Goal: Task Accomplishment & Management: Manage account settings

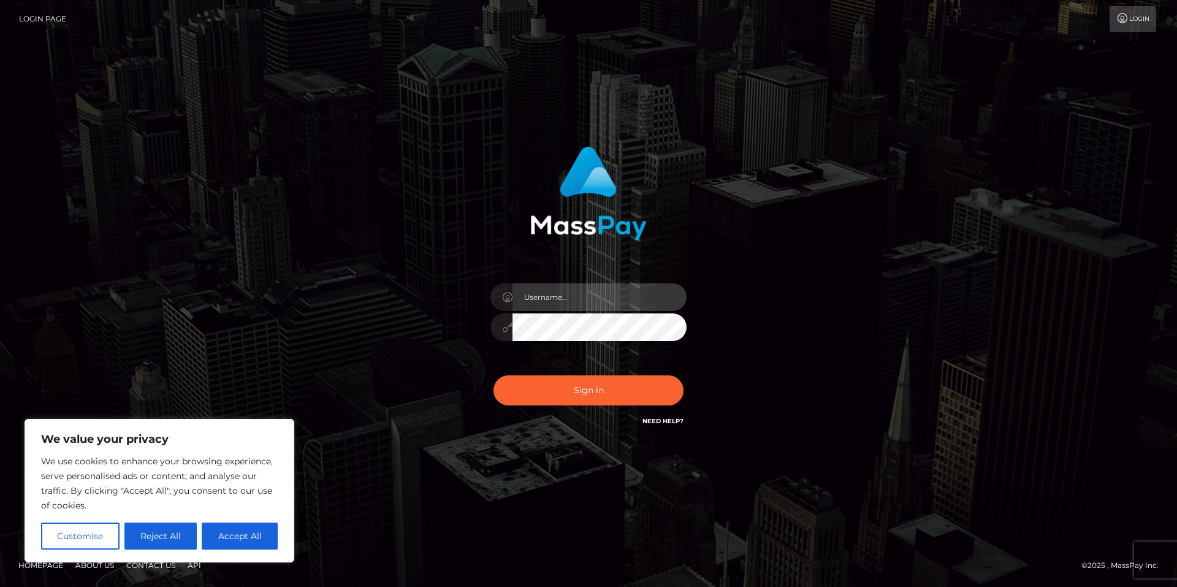
click at [585, 294] on input "text" at bounding box center [600, 297] width 174 height 28
type input "lizthefantastic"
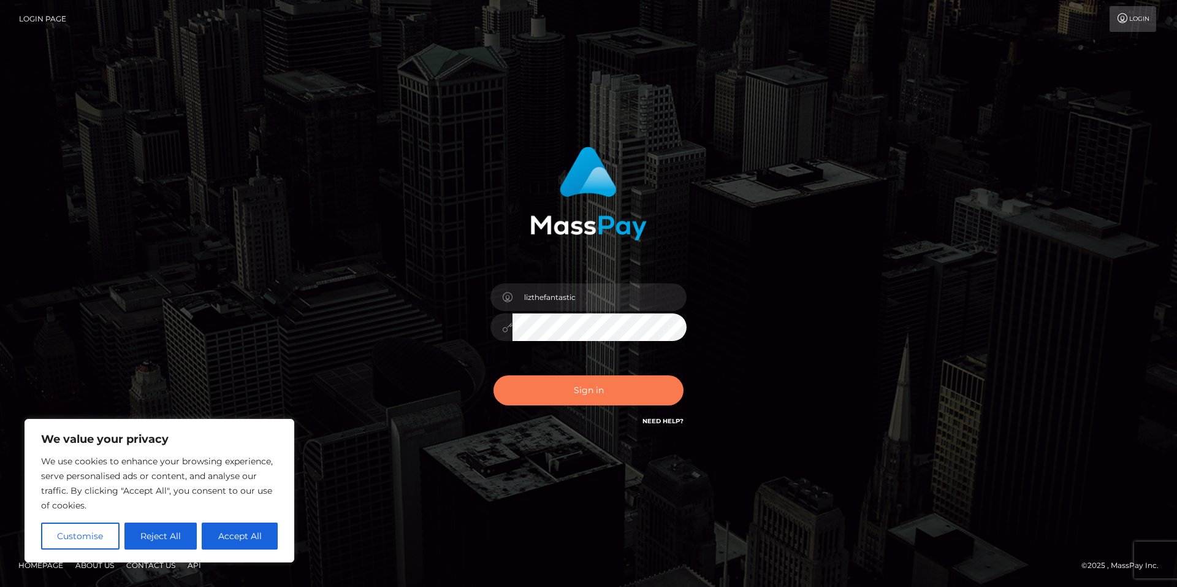
click at [598, 394] on button "Sign in" at bounding box center [589, 390] width 190 height 30
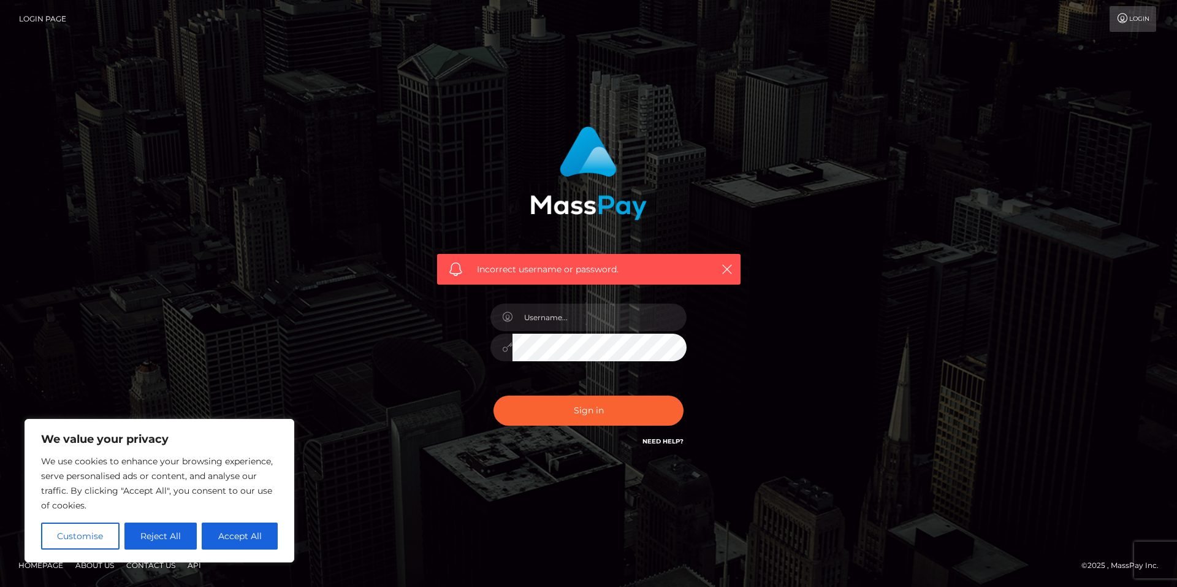
drag, startPoint x: 257, startPoint y: 536, endPoint x: 308, endPoint y: 518, distance: 54.5
click at [257, 536] on button "Accept All" at bounding box center [240, 535] width 76 height 27
checkbox input "true"
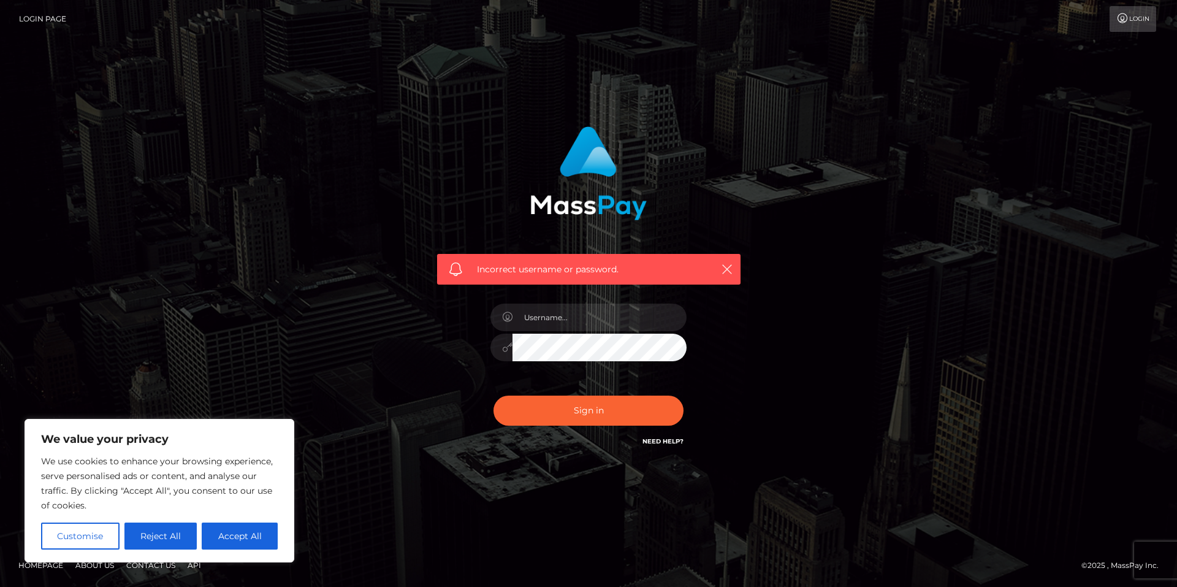
checkbox input "true"
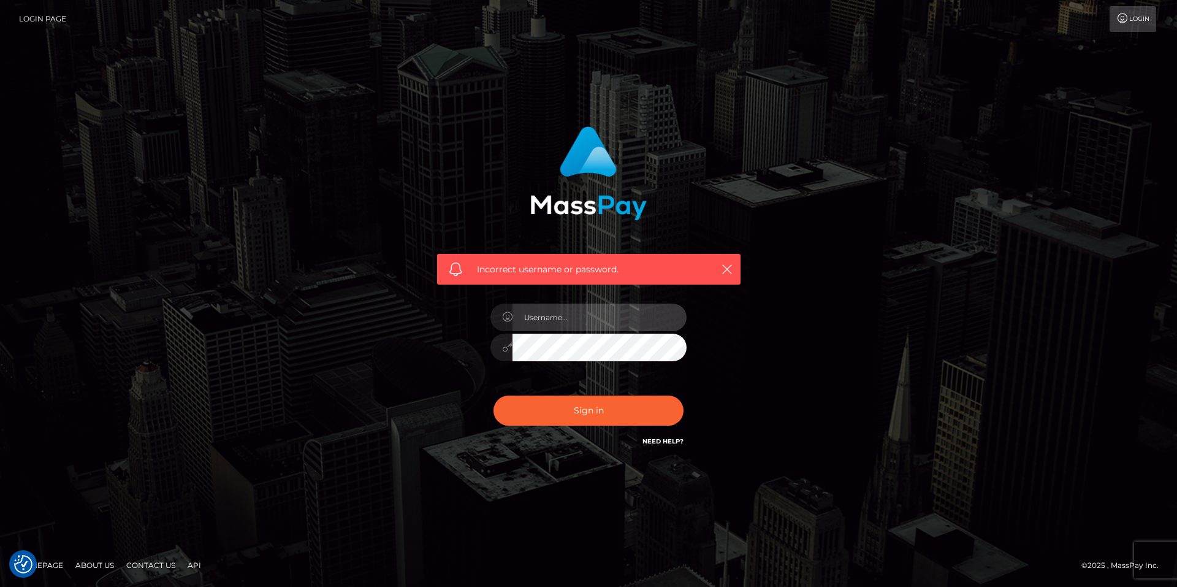
click at [603, 320] on input "text" at bounding box center [600, 317] width 174 height 28
type input "[EMAIL_ADDRESS][DOMAIN_NAME]"
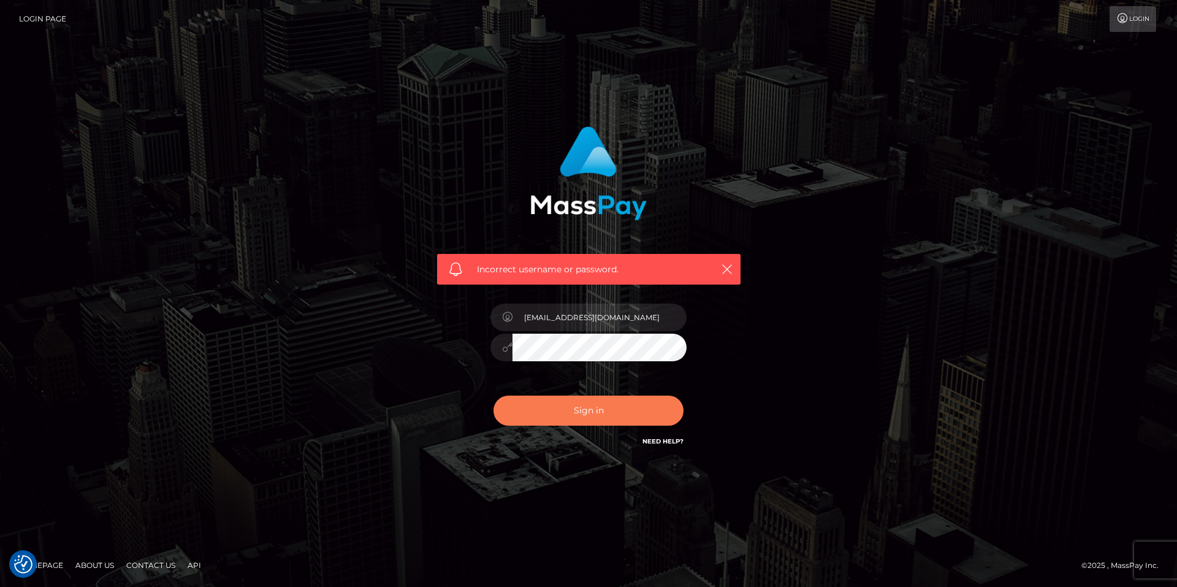
click at [609, 407] on button "Sign in" at bounding box center [589, 410] width 190 height 30
click at [1123, 21] on icon at bounding box center [1122, 18] width 13 height 10
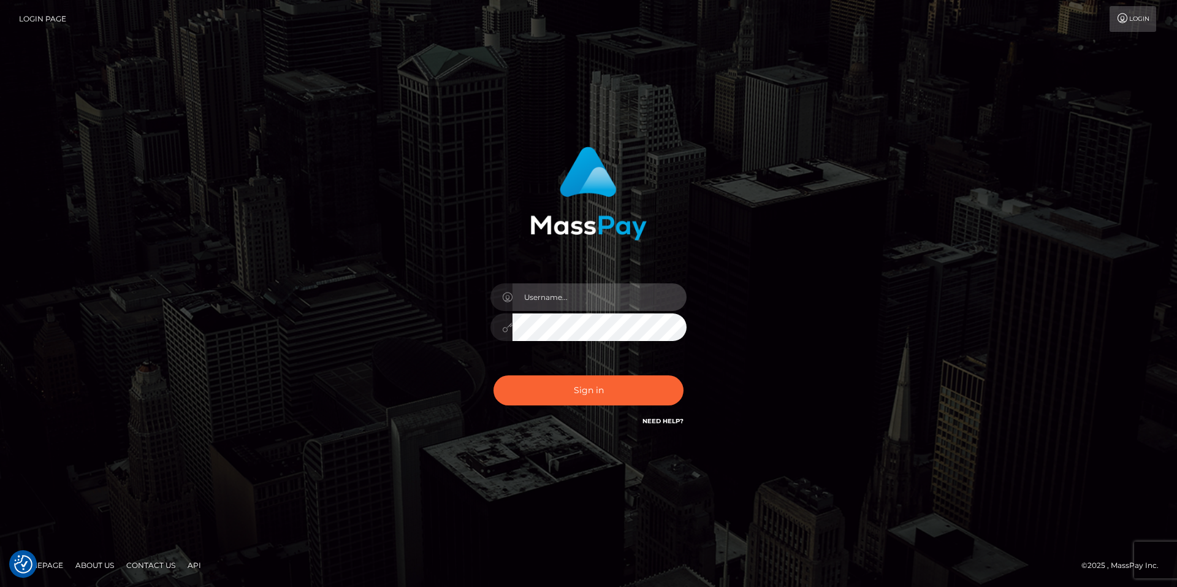
click at [551, 300] on input "text" at bounding box center [600, 297] width 174 height 28
type input "lizthefantastic"
